Goal: Transaction & Acquisition: Book appointment/travel/reservation

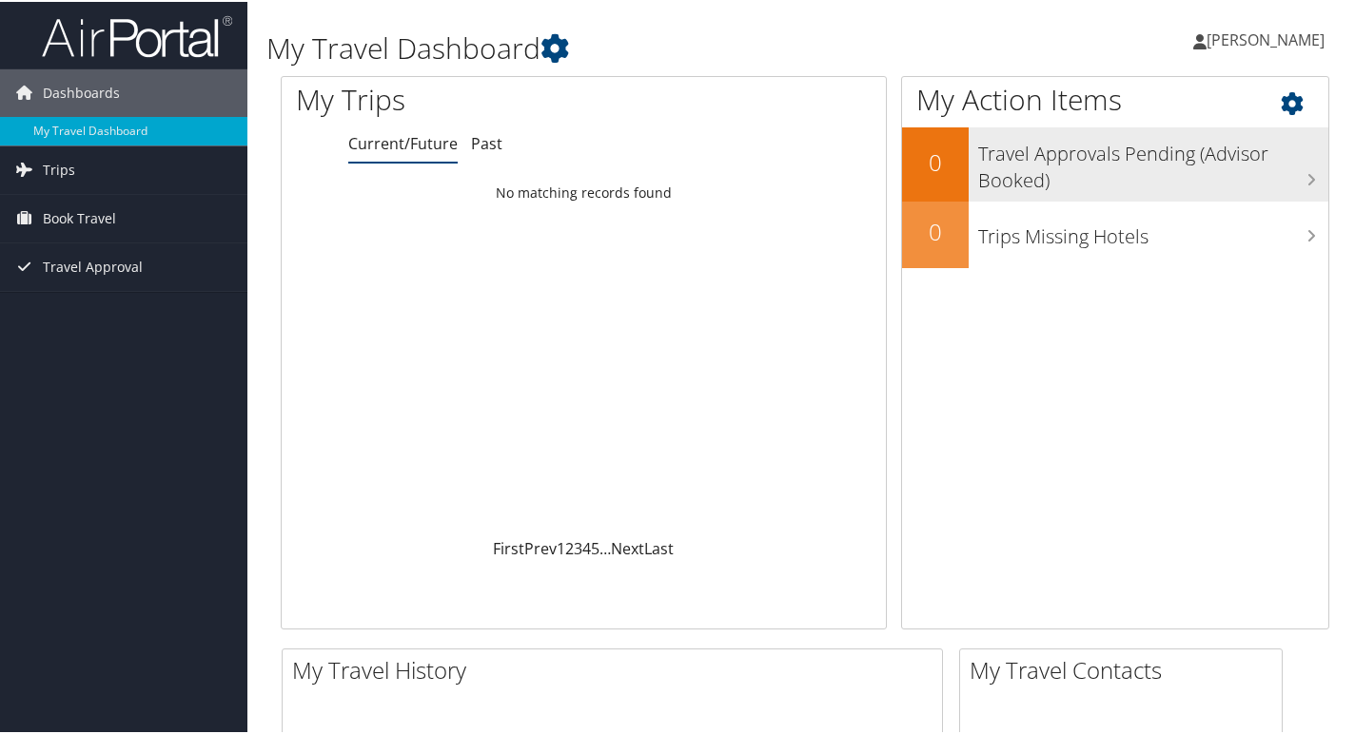
click at [1220, 172] on h3 "Travel Approvals Pending (Advisor Booked)" at bounding box center [1153, 160] width 350 height 63
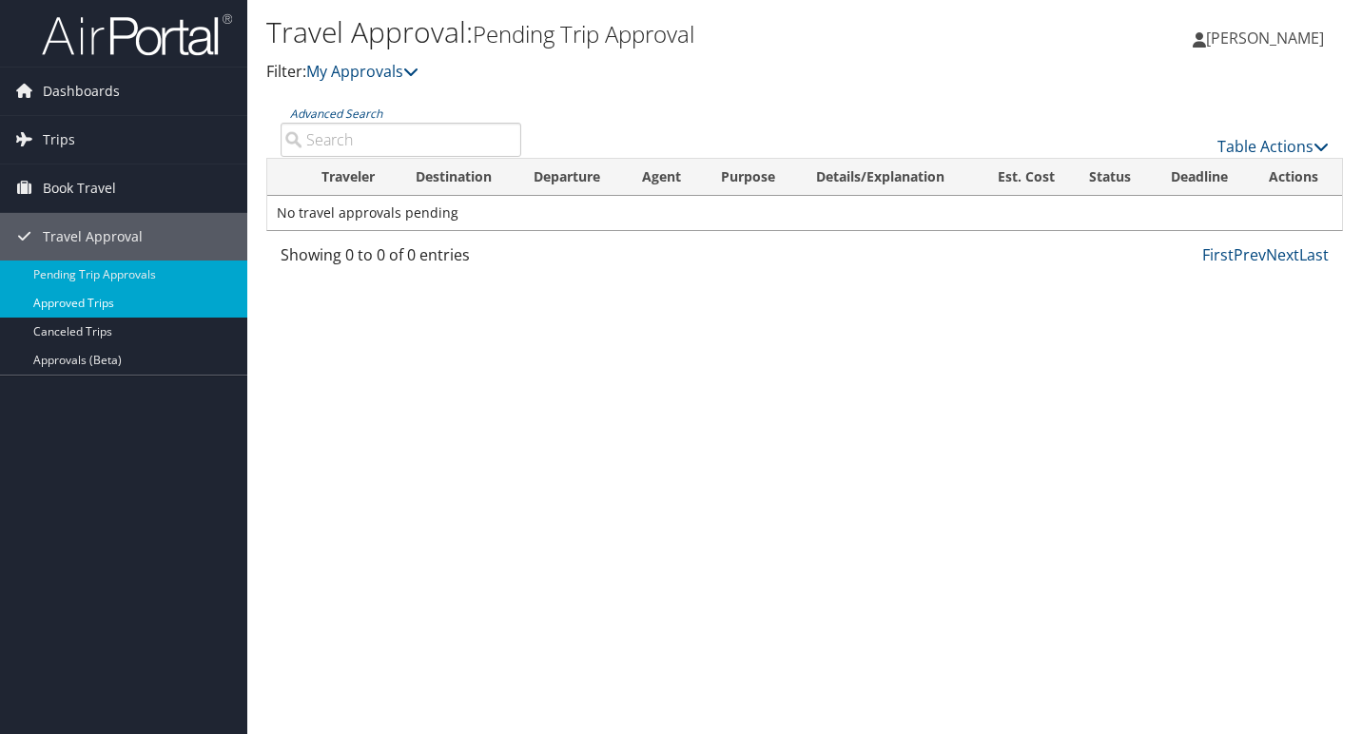
click at [97, 302] on link "Approved Trips" at bounding box center [123, 303] width 247 height 29
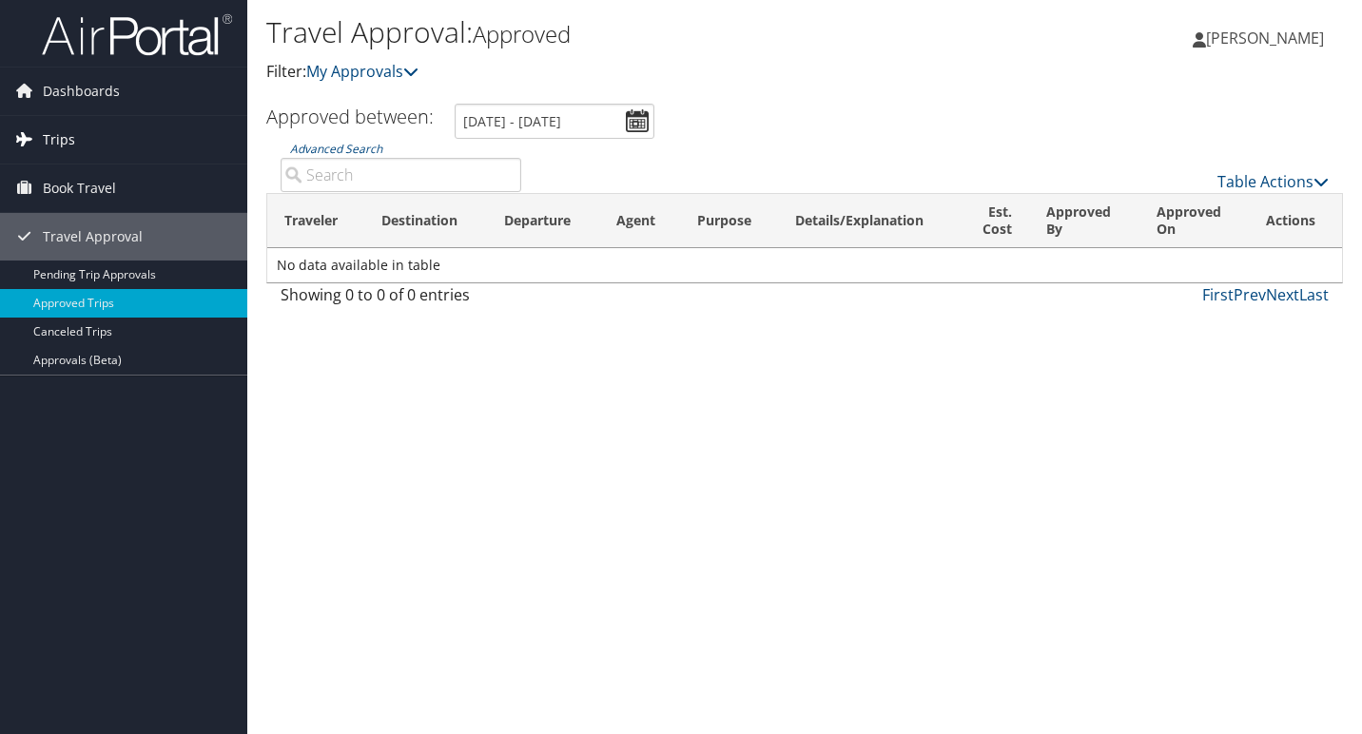
click at [60, 141] on span "Trips" at bounding box center [59, 140] width 32 height 48
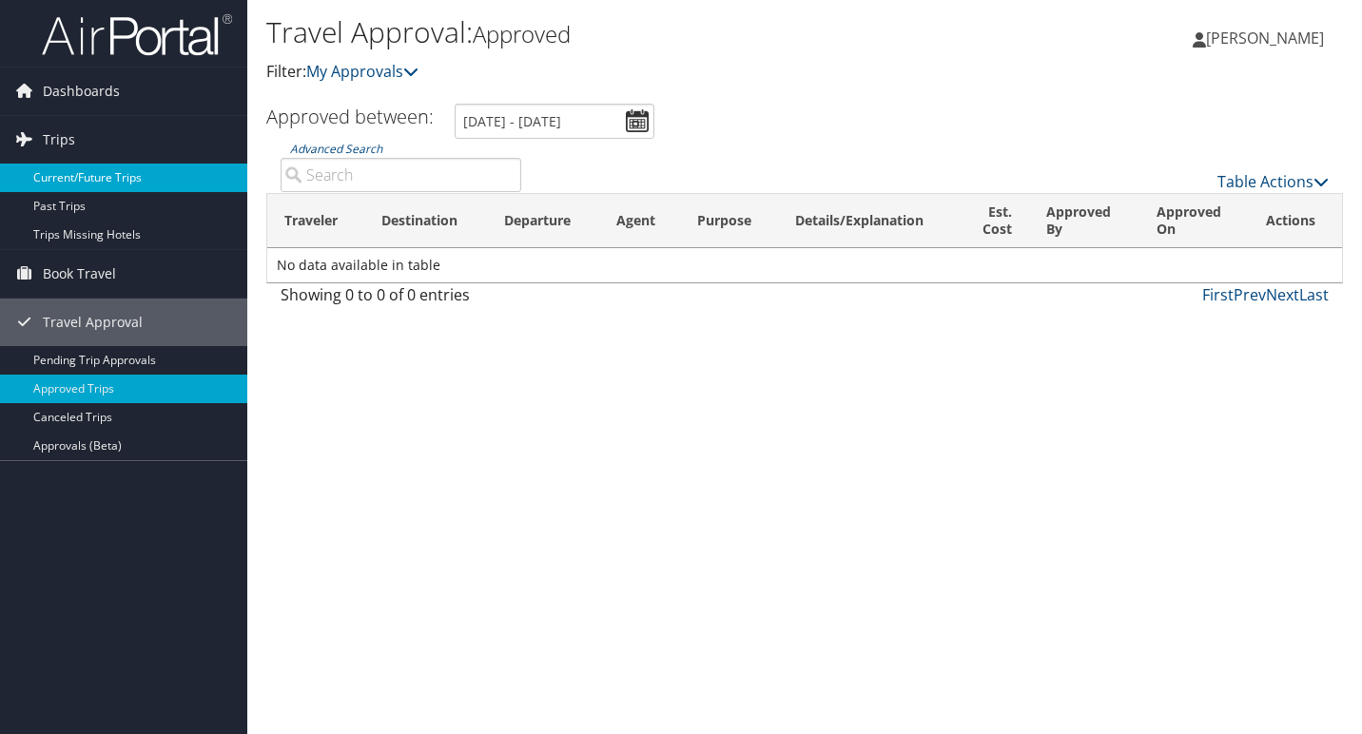
click at [67, 174] on link "Current/Future Trips" at bounding box center [123, 178] width 247 height 29
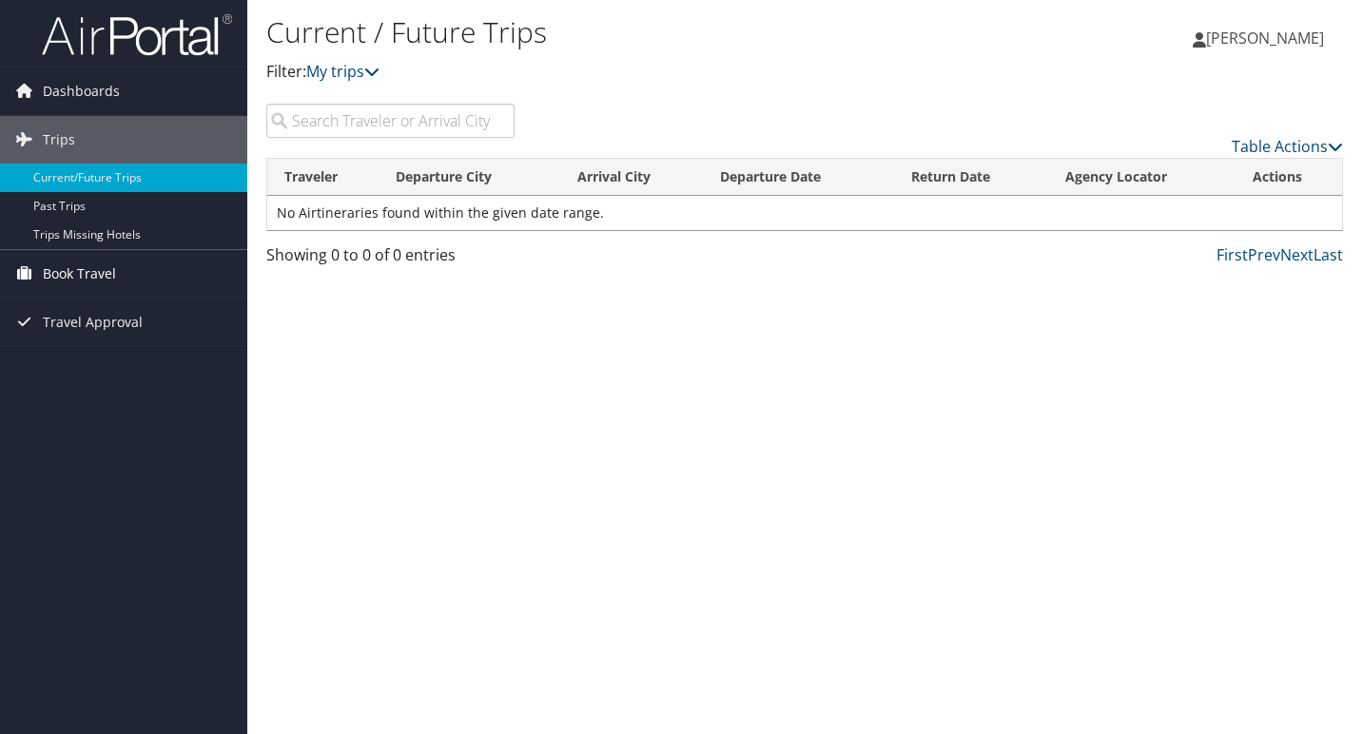
click at [79, 268] on span "Book Travel" at bounding box center [79, 274] width 73 height 48
click at [71, 272] on span "Book Travel" at bounding box center [79, 274] width 73 height 48
click at [49, 321] on span "Travel Approval" at bounding box center [93, 323] width 100 height 48
click at [85, 275] on span "Book Travel" at bounding box center [79, 274] width 73 height 48
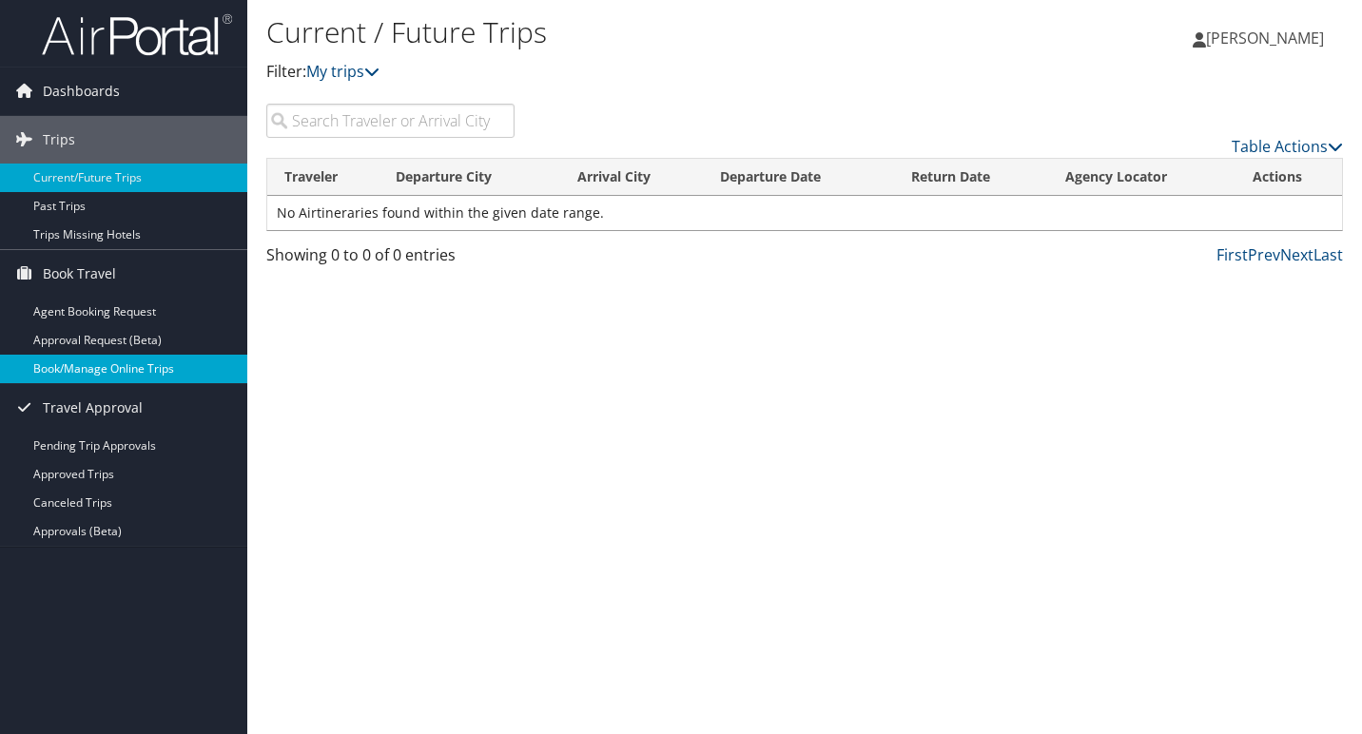
click at [88, 365] on link "Book/Manage Online Trips" at bounding box center [123, 369] width 247 height 29
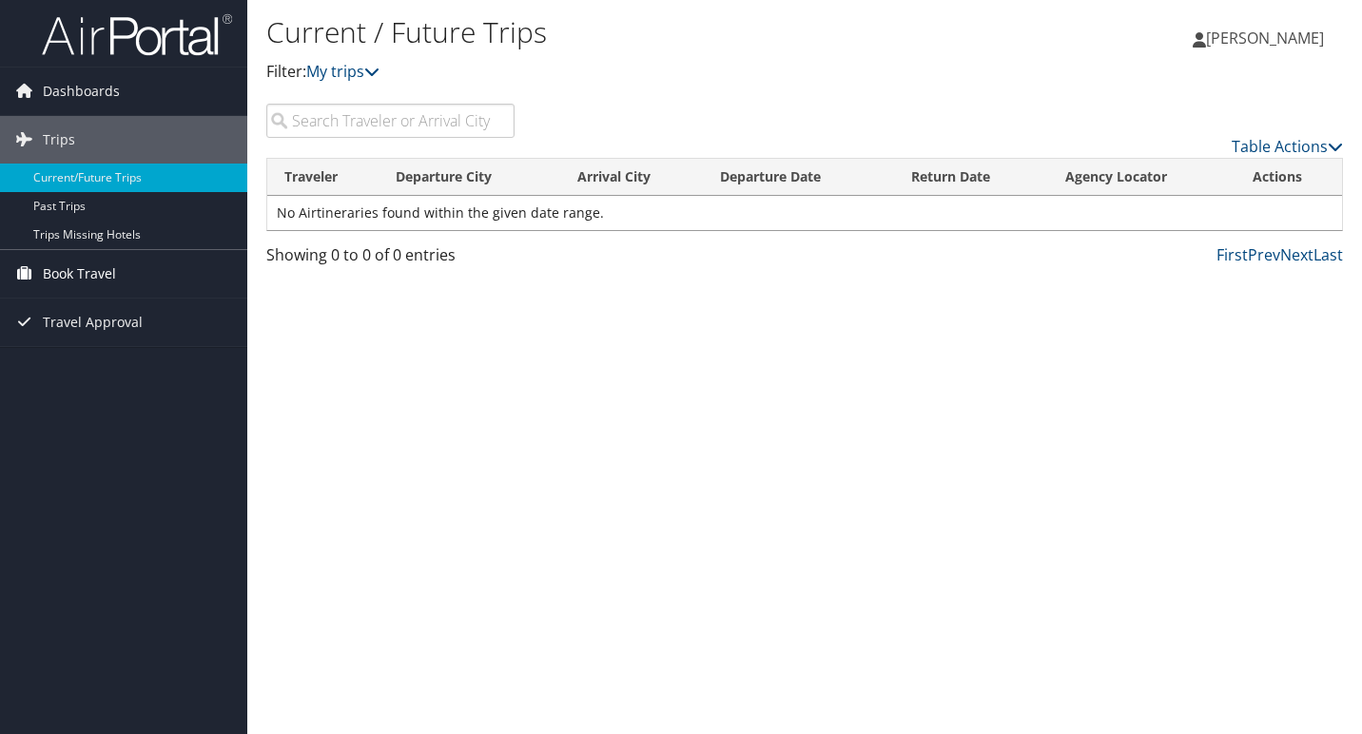
click at [85, 268] on span "Book Travel" at bounding box center [79, 274] width 73 height 48
